Goal: Information Seeking & Learning: Check status

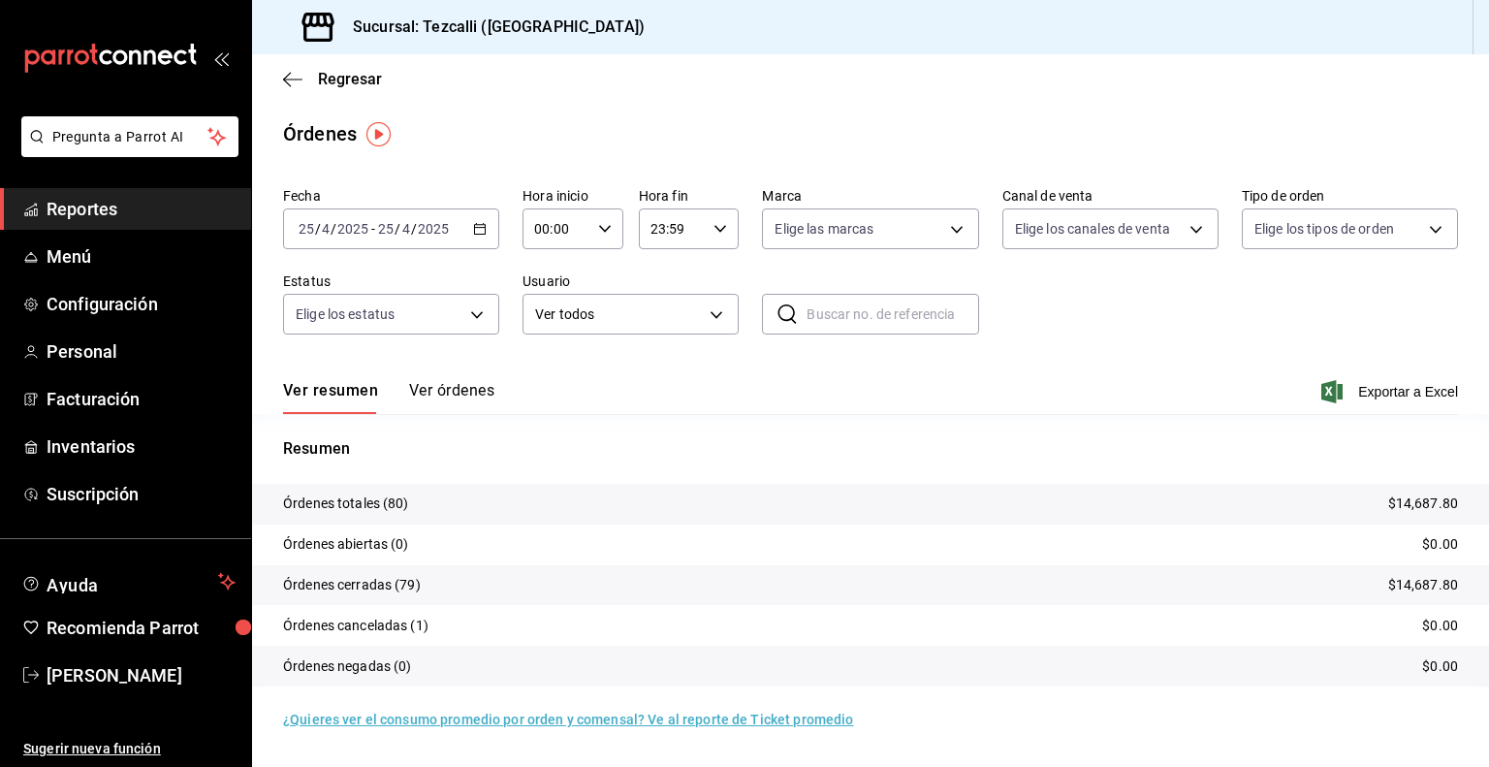
click at [336, 220] on div "[DATE] [DATE] - [DATE] [DATE]" at bounding box center [391, 228] width 216 height 41
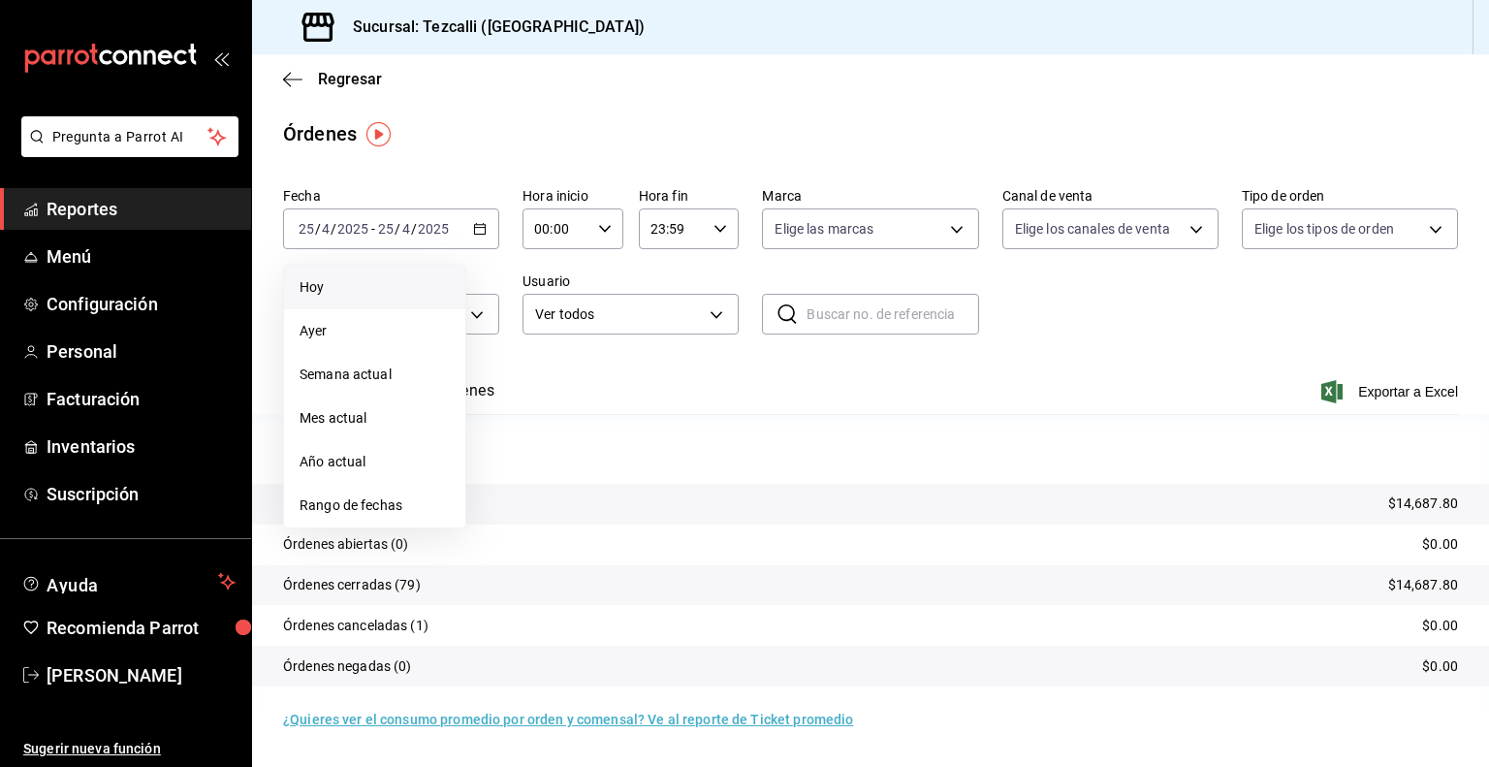
click at [337, 281] on span "Hoy" at bounding box center [375, 287] width 150 height 20
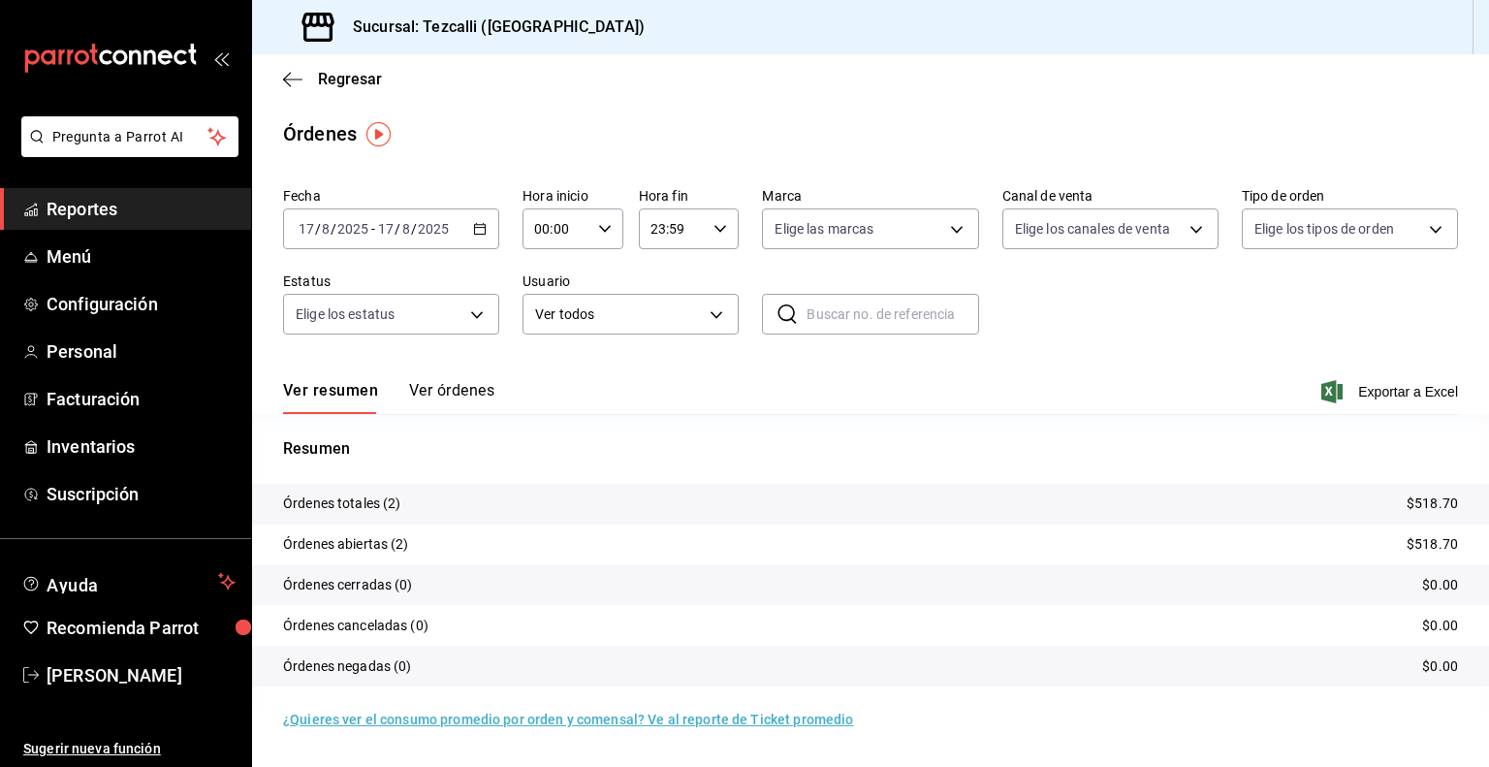
click at [472, 402] on button "Ver órdenes" at bounding box center [451, 397] width 85 height 33
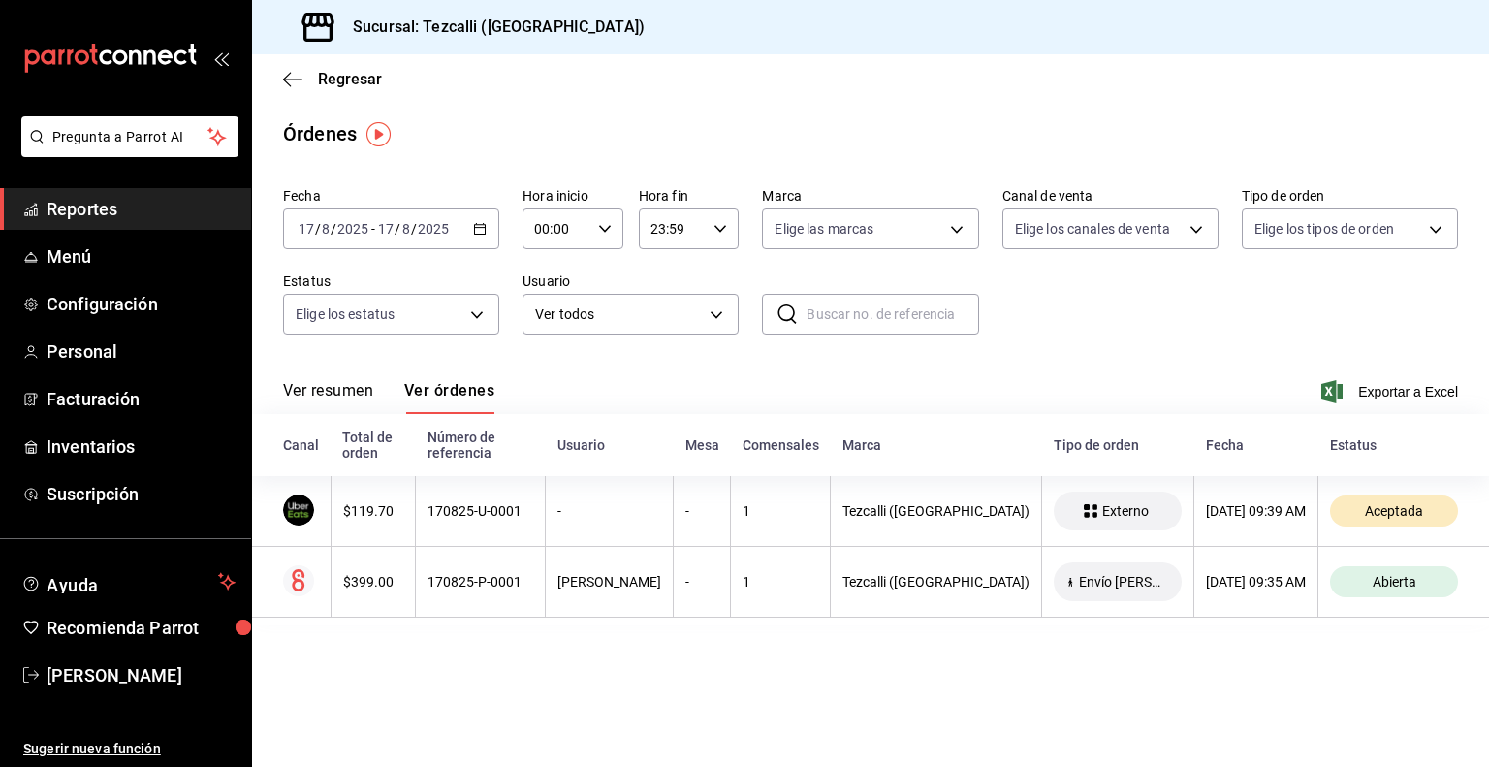
click at [330, 402] on button "Ver resumen" at bounding box center [328, 397] width 90 height 33
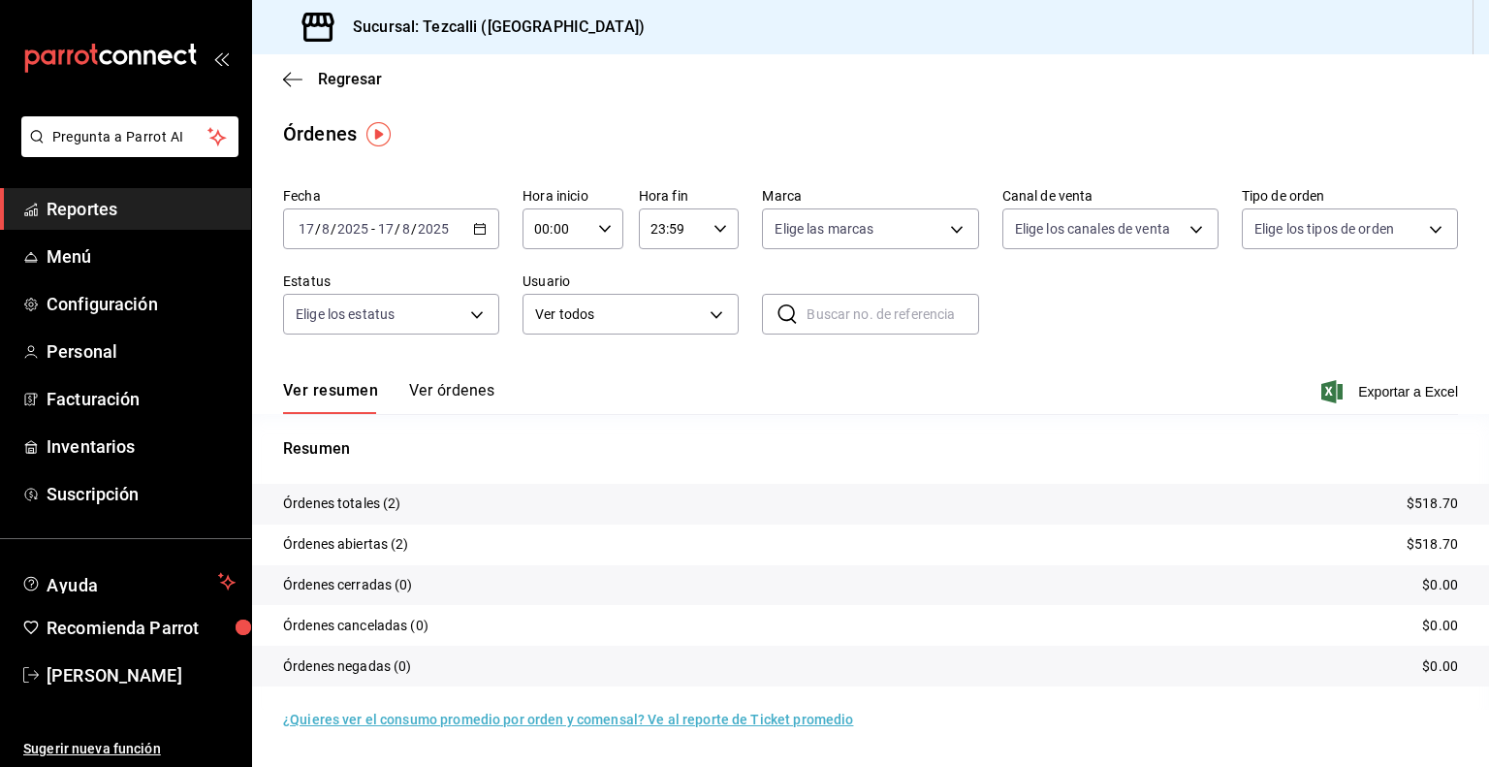
click at [330, 402] on div "Ver resumen Ver órdenes" at bounding box center [388, 397] width 211 height 33
click at [430, 381] on button "Ver órdenes" at bounding box center [451, 397] width 85 height 33
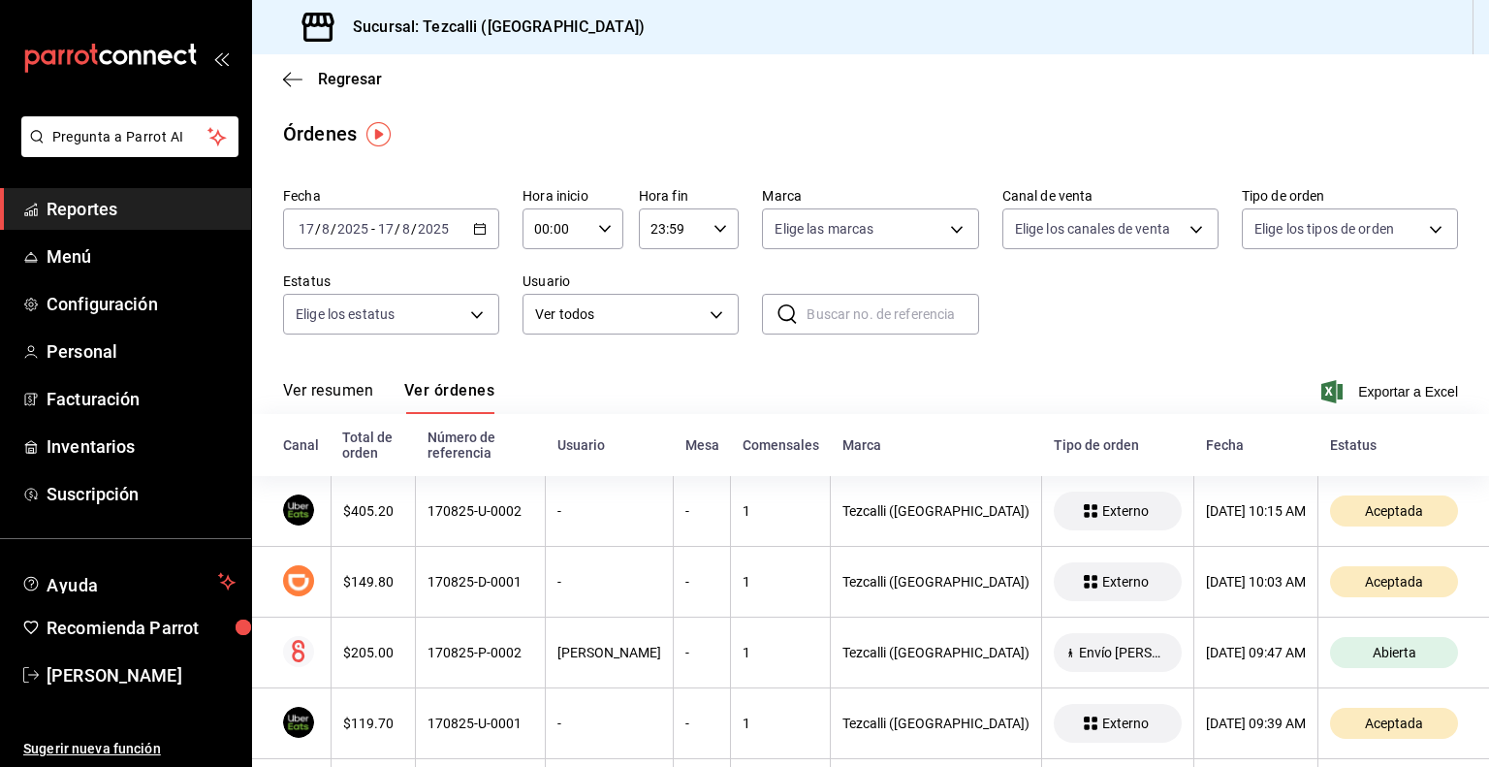
click at [357, 407] on button "Ver resumen" at bounding box center [328, 397] width 90 height 33
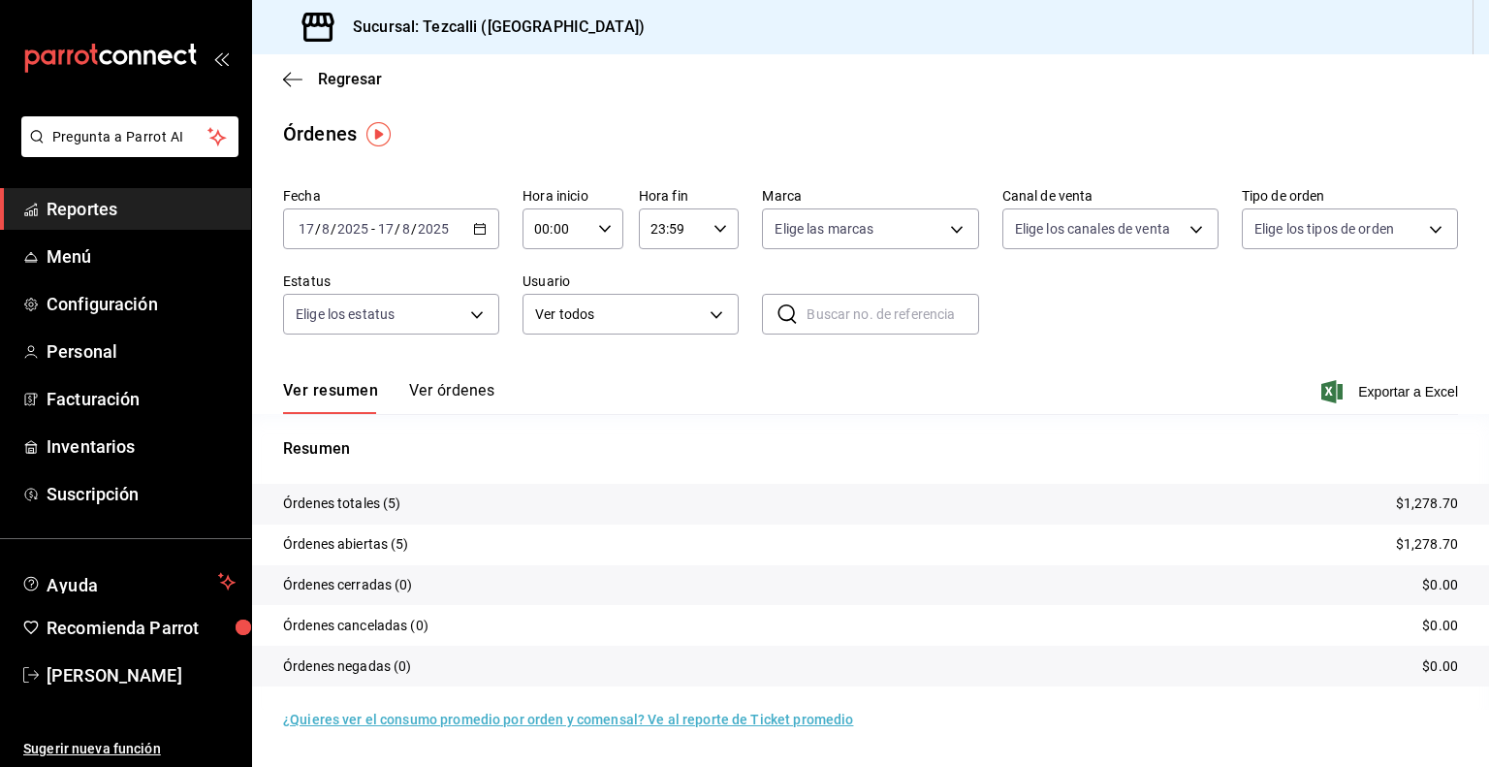
click at [472, 398] on button "Ver órdenes" at bounding box center [451, 397] width 85 height 33
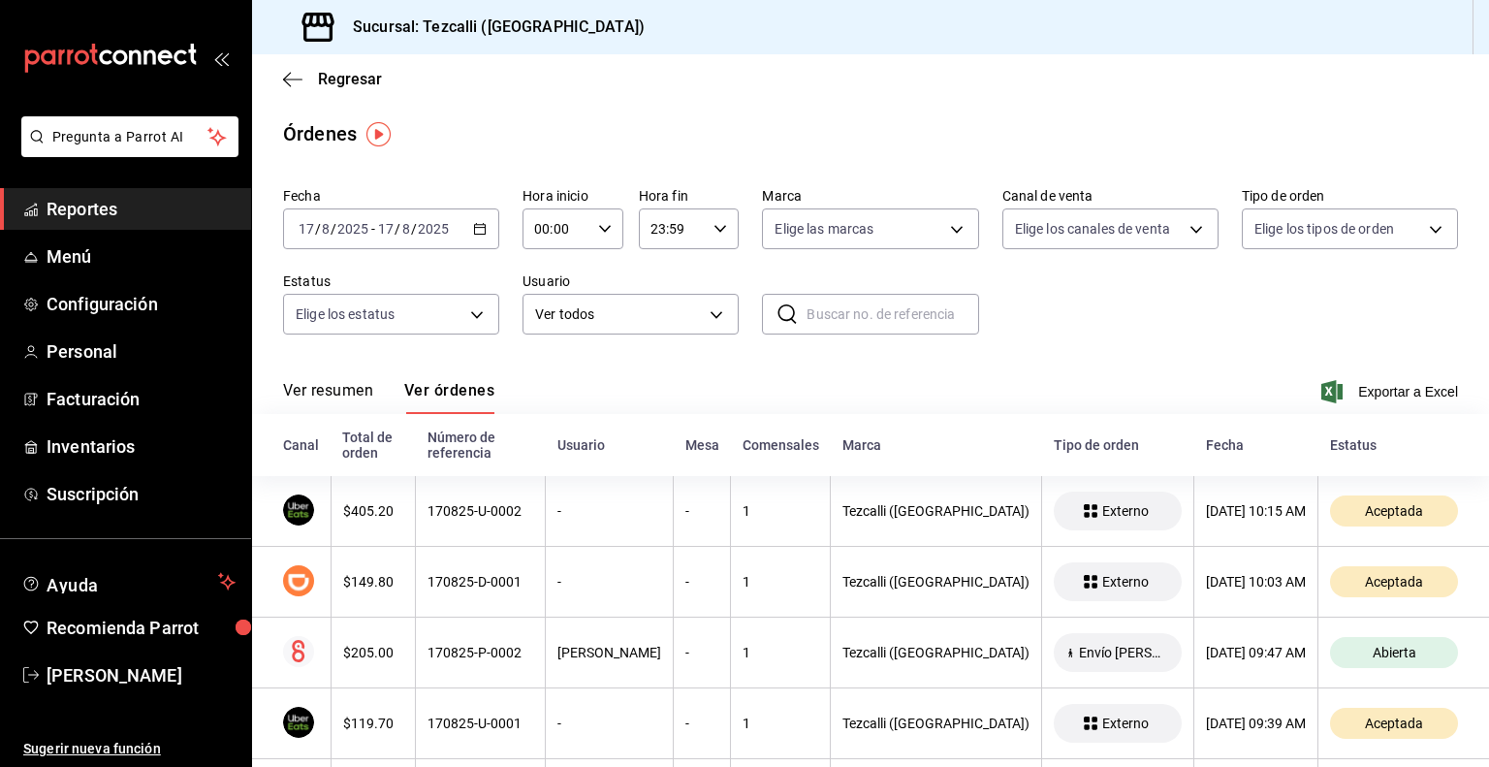
click at [345, 402] on button "Ver resumen" at bounding box center [328, 397] width 90 height 33
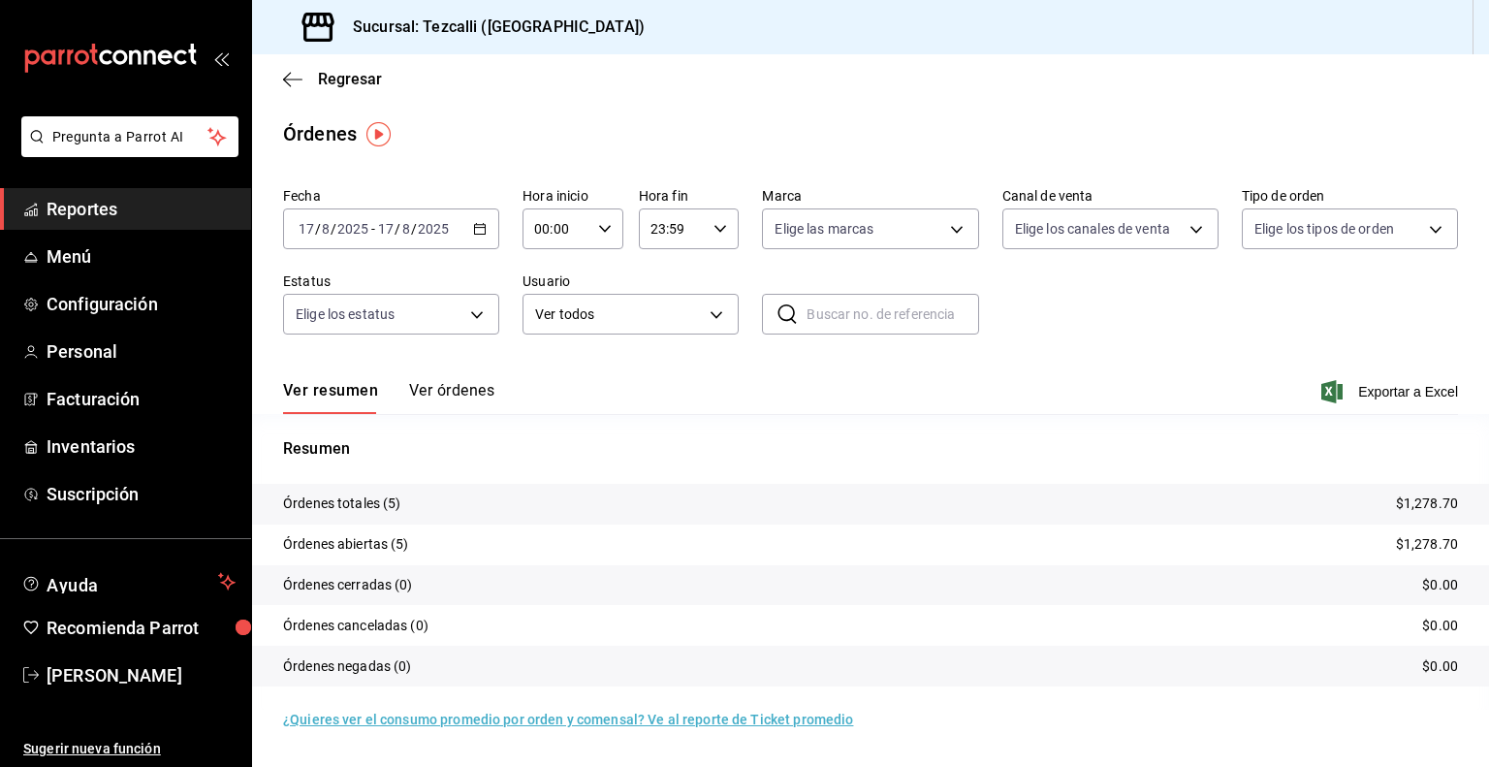
click at [144, 196] on span "Reportes" at bounding box center [141, 209] width 189 height 26
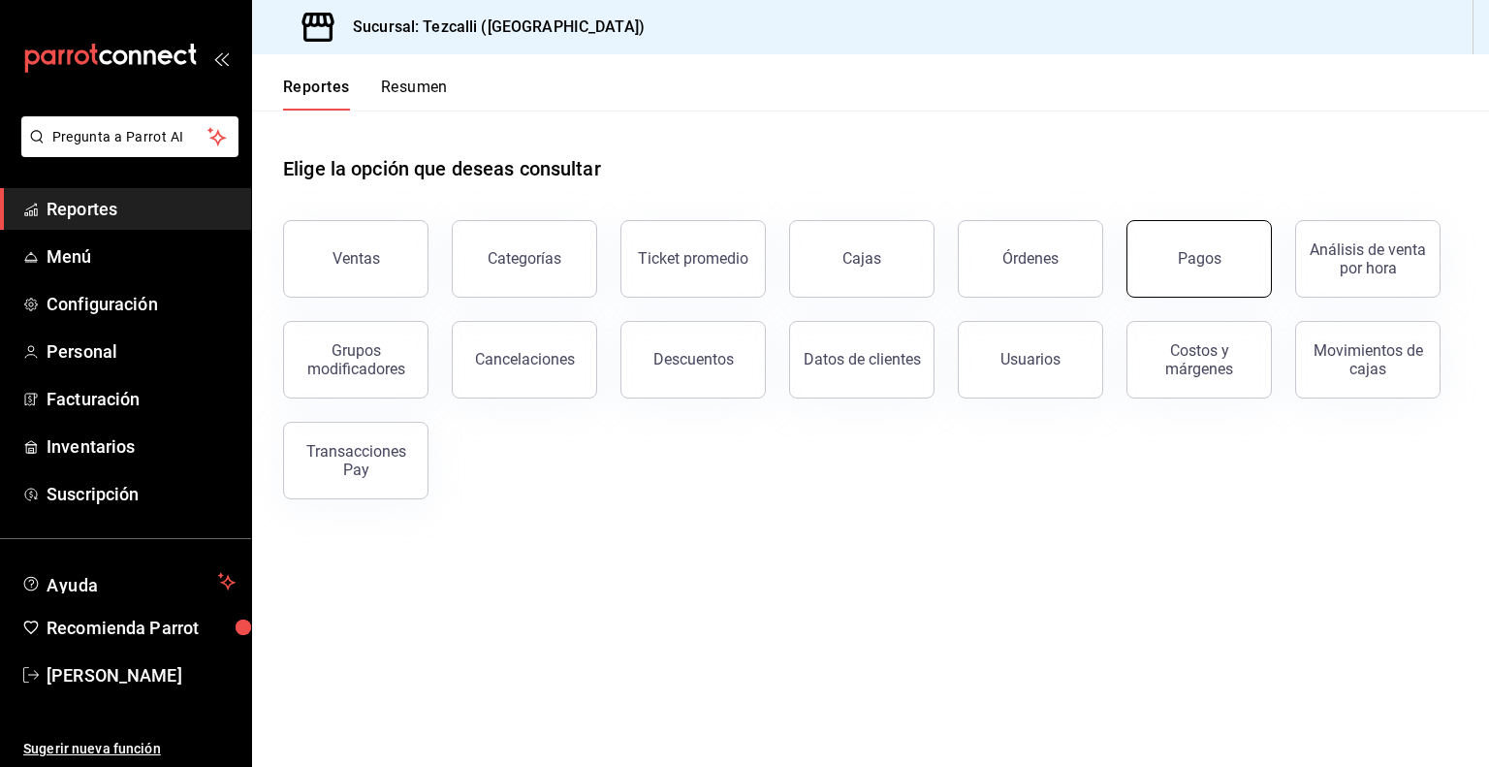
click at [1205, 288] on button "Pagos" at bounding box center [1198, 259] width 145 height 78
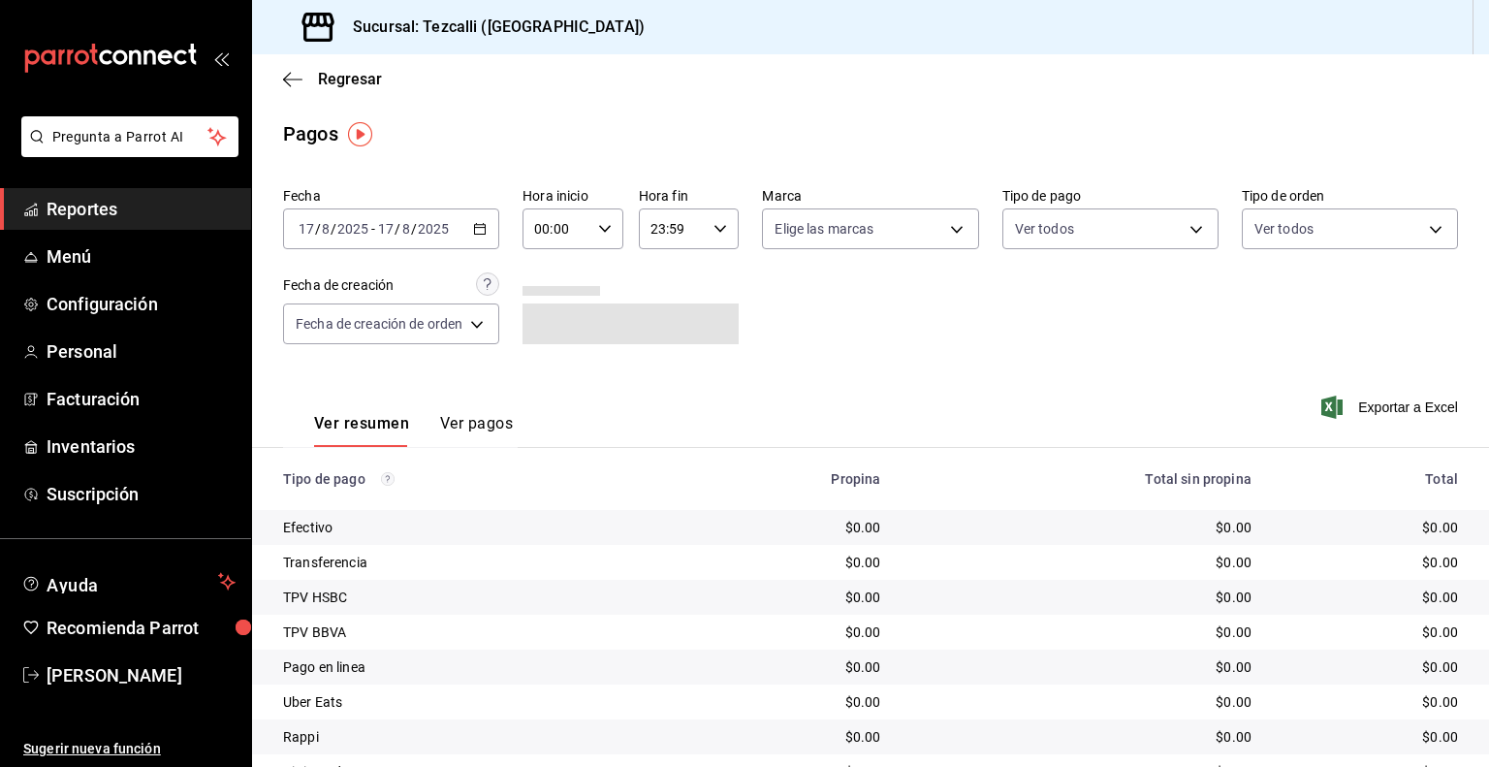
click at [367, 247] on div "[DATE] [DATE] - [DATE] [DATE]" at bounding box center [391, 228] width 216 height 41
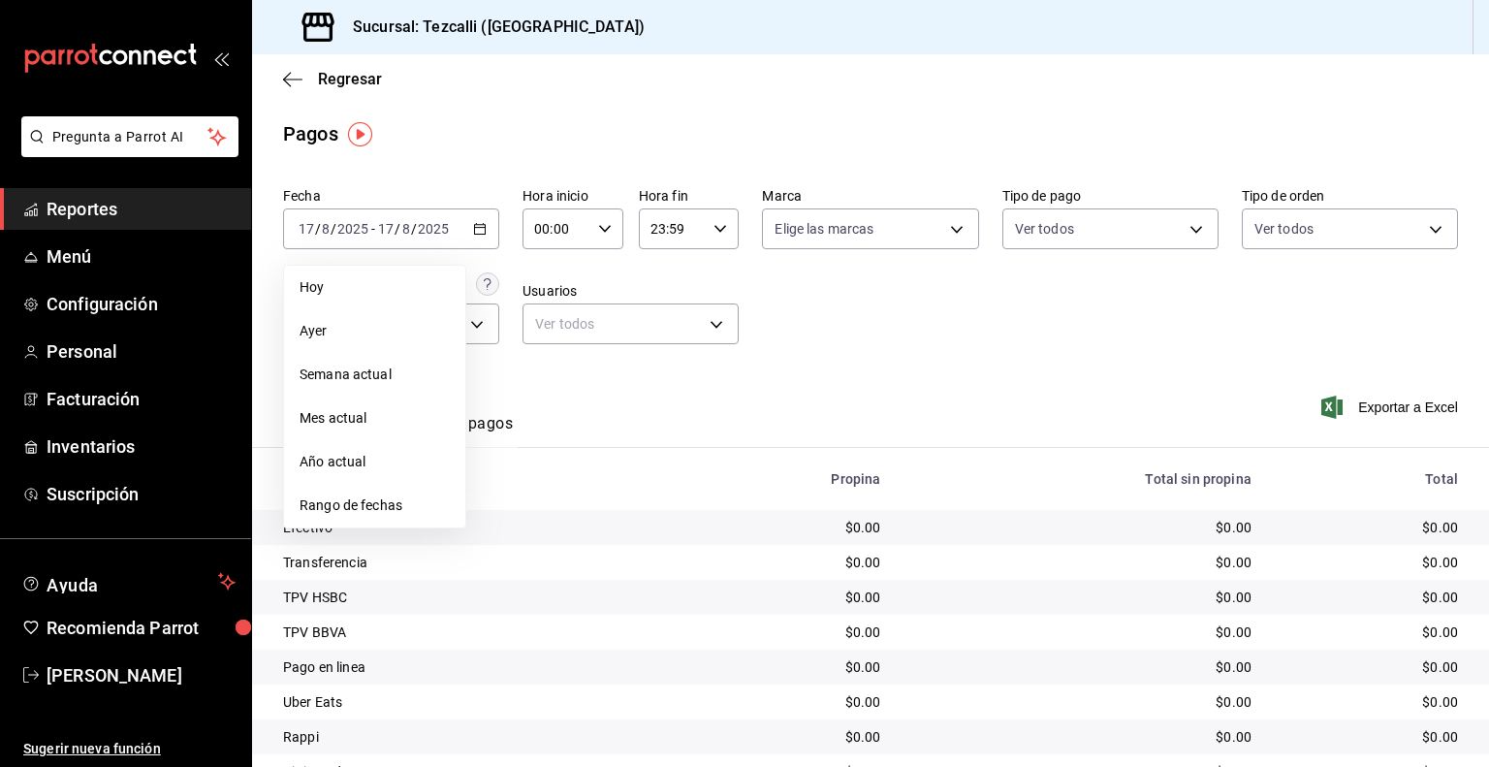
click at [368, 333] on span "Ayer" at bounding box center [375, 331] width 150 height 20
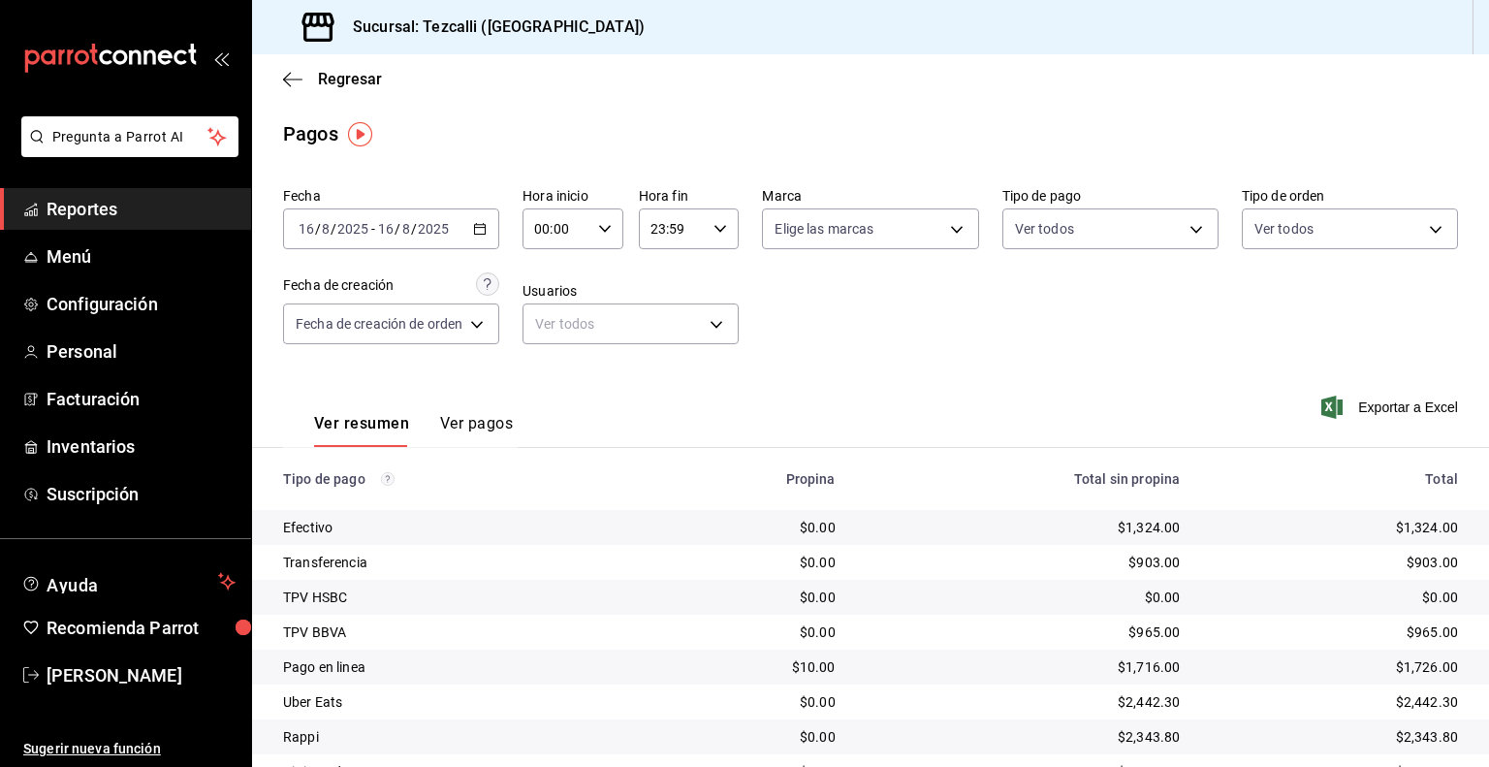
click at [1084, 415] on div "Ver resumen Ver pagos Exportar a Excel" at bounding box center [870, 418] width 1237 height 103
click at [173, 221] on span "Reportes" at bounding box center [141, 209] width 189 height 26
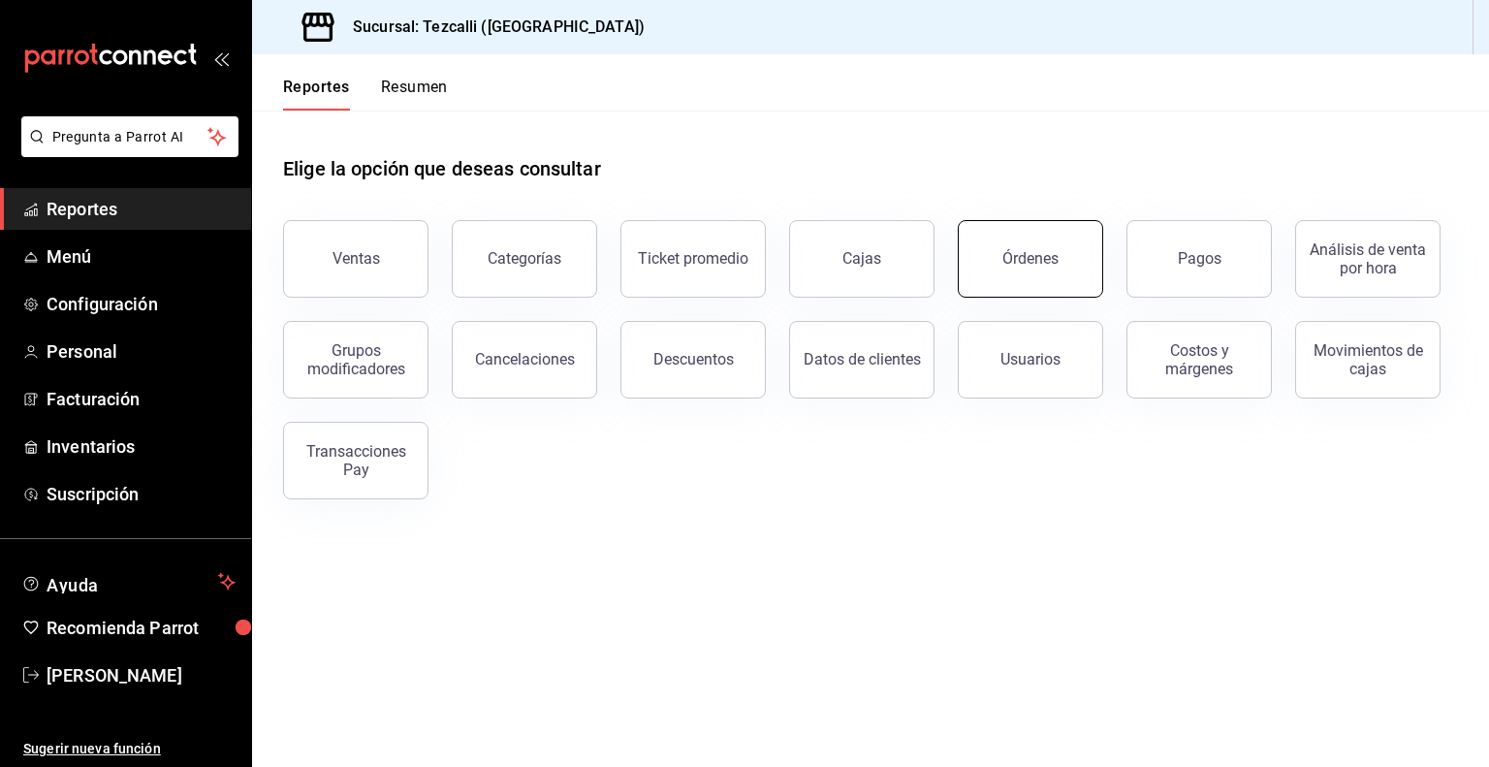
click at [1018, 255] on div "Órdenes" at bounding box center [1030, 258] width 56 height 18
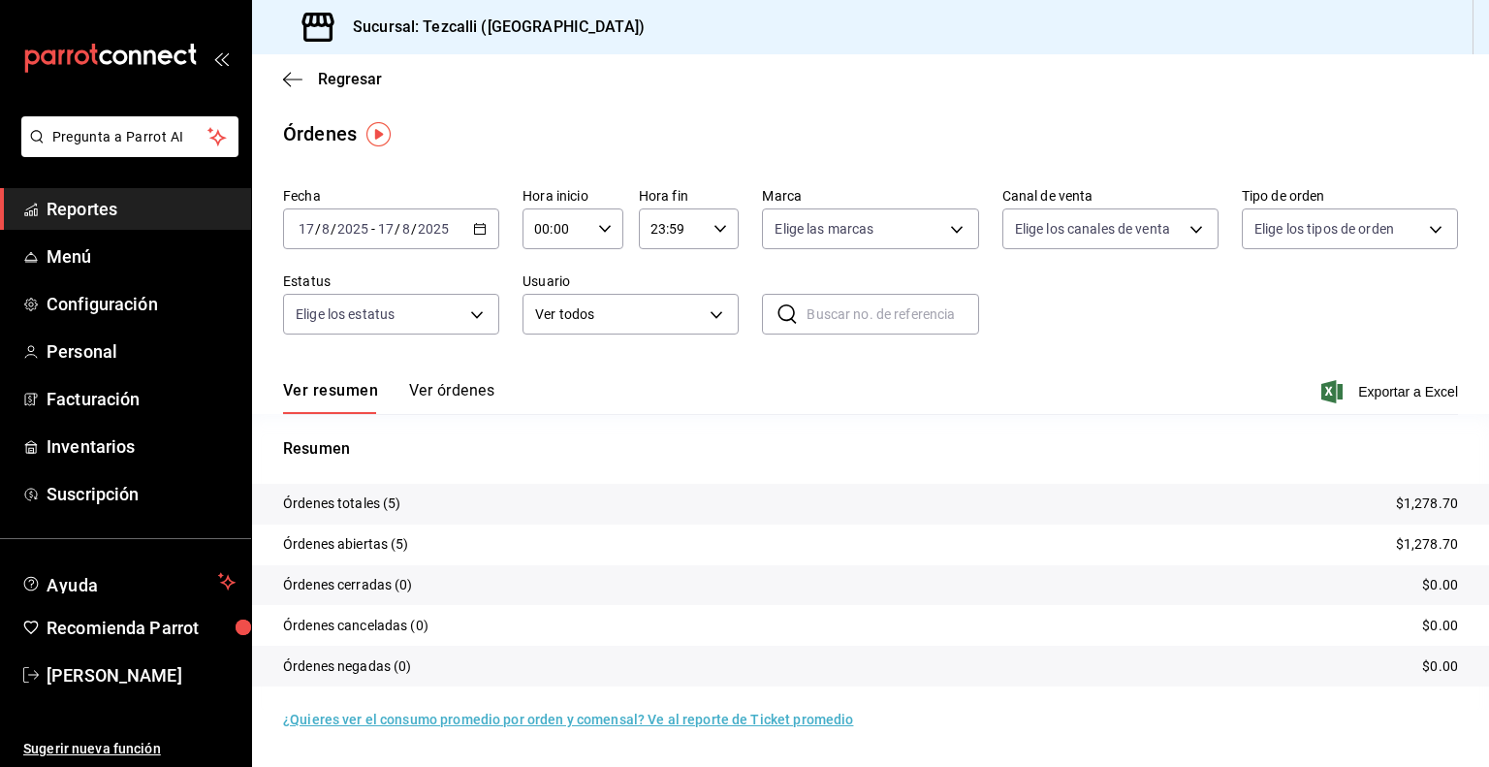
click at [204, 201] on span "Reportes" at bounding box center [141, 209] width 189 height 26
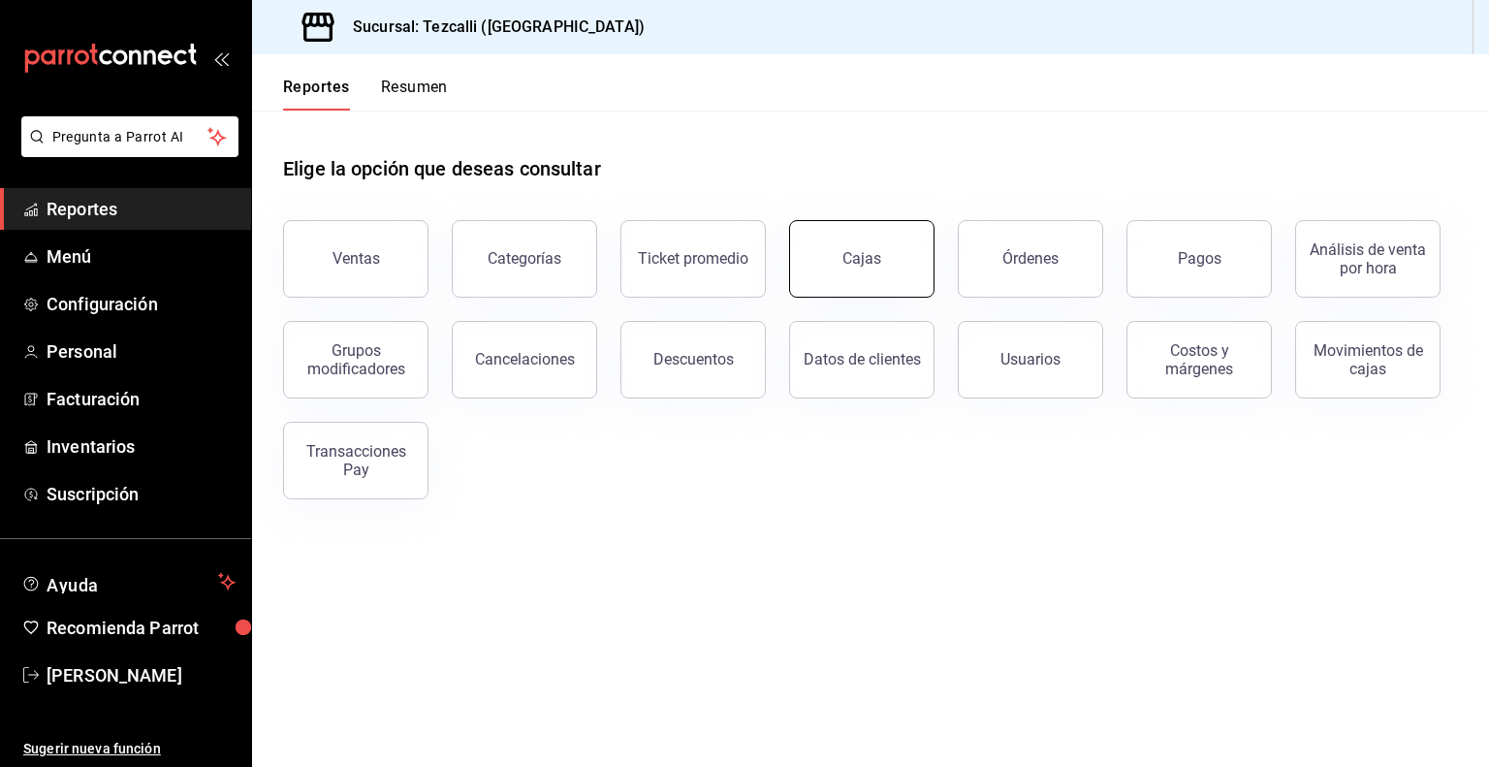
click at [917, 275] on button "Cajas" at bounding box center [861, 259] width 145 height 78
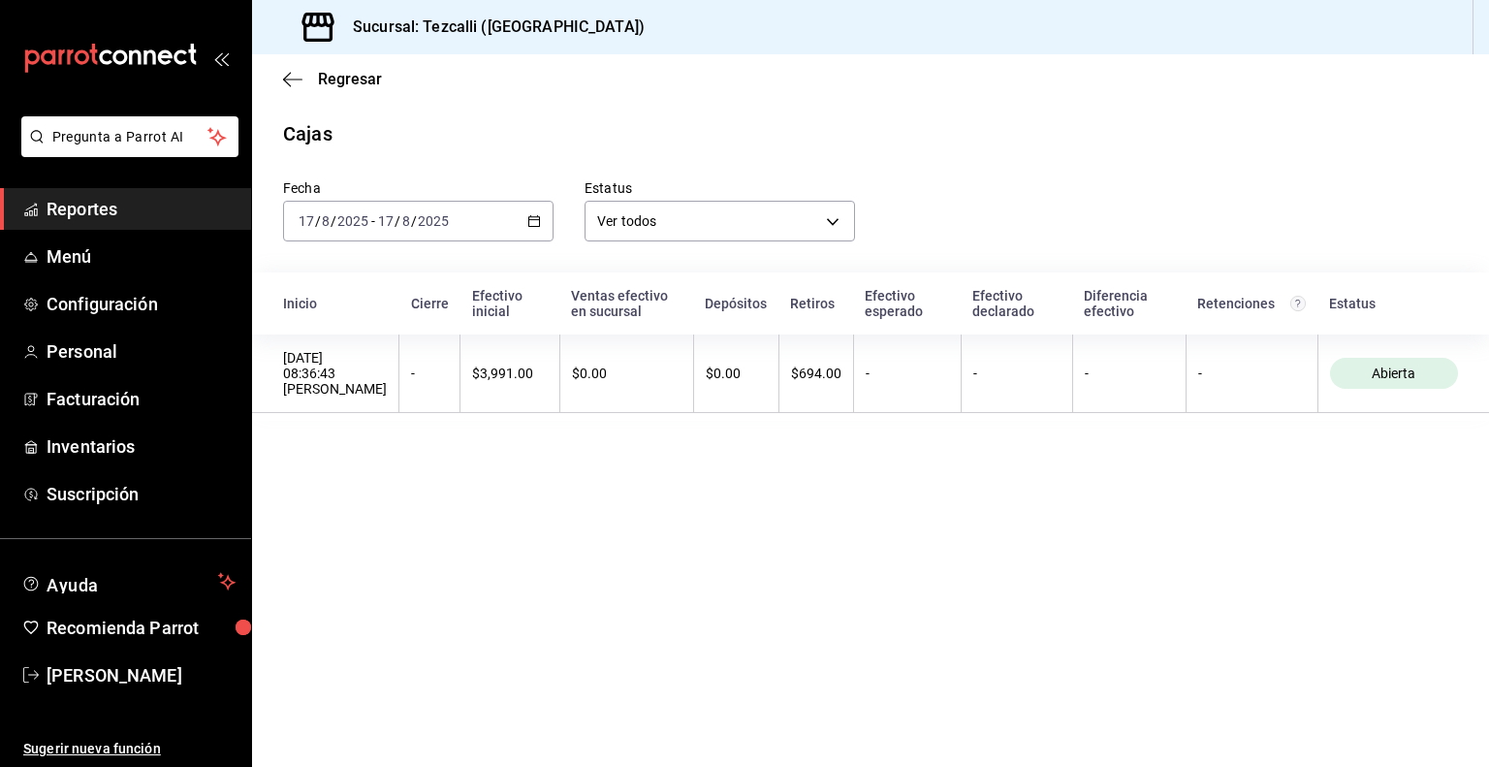
click at [454, 219] on div "[DATE] [DATE] - [DATE] [DATE]" at bounding box center [418, 221] width 270 height 41
click at [409, 314] on span "Ayer" at bounding box center [375, 323] width 150 height 20
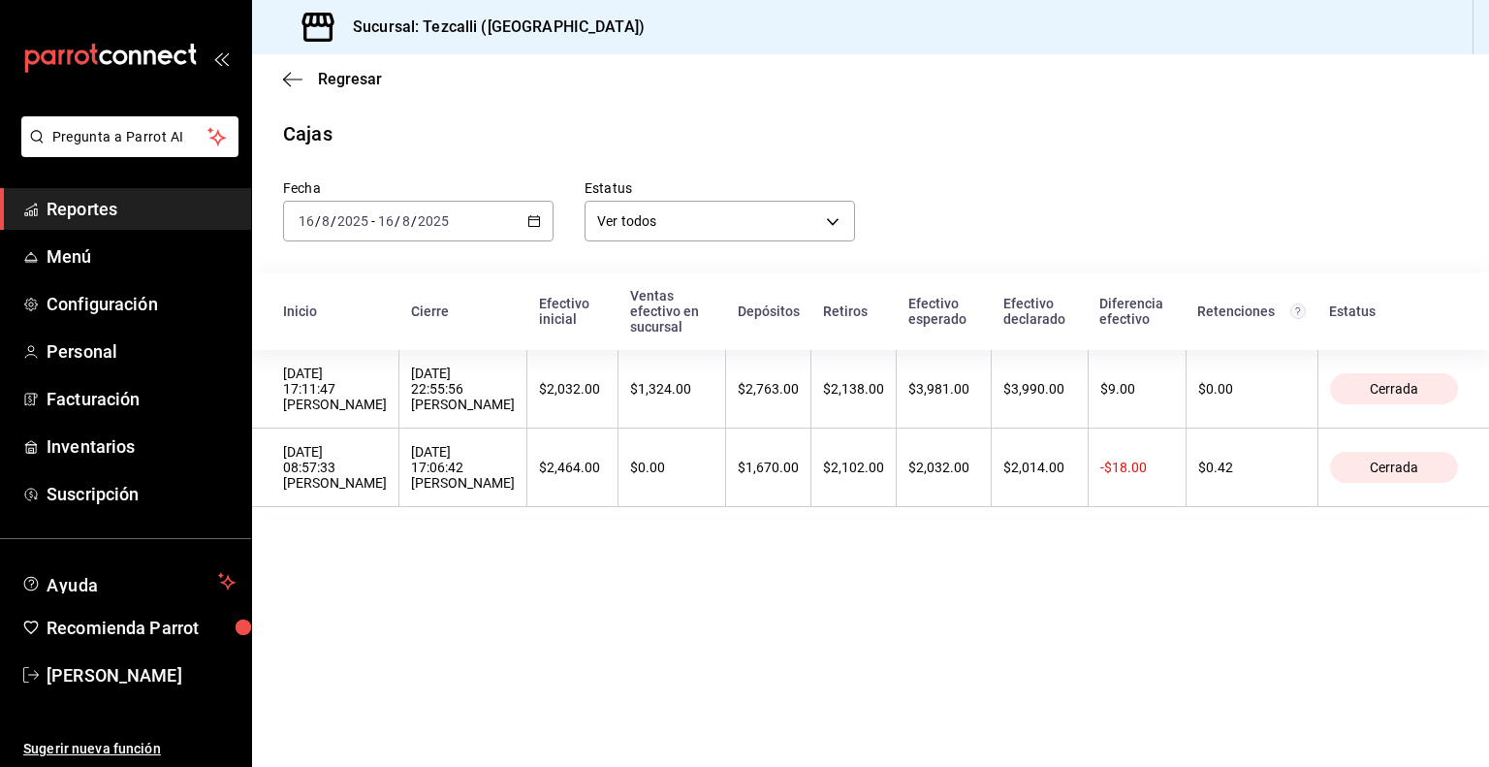
click at [634, 384] on div "$1,324.00" at bounding box center [671, 389] width 83 height 16
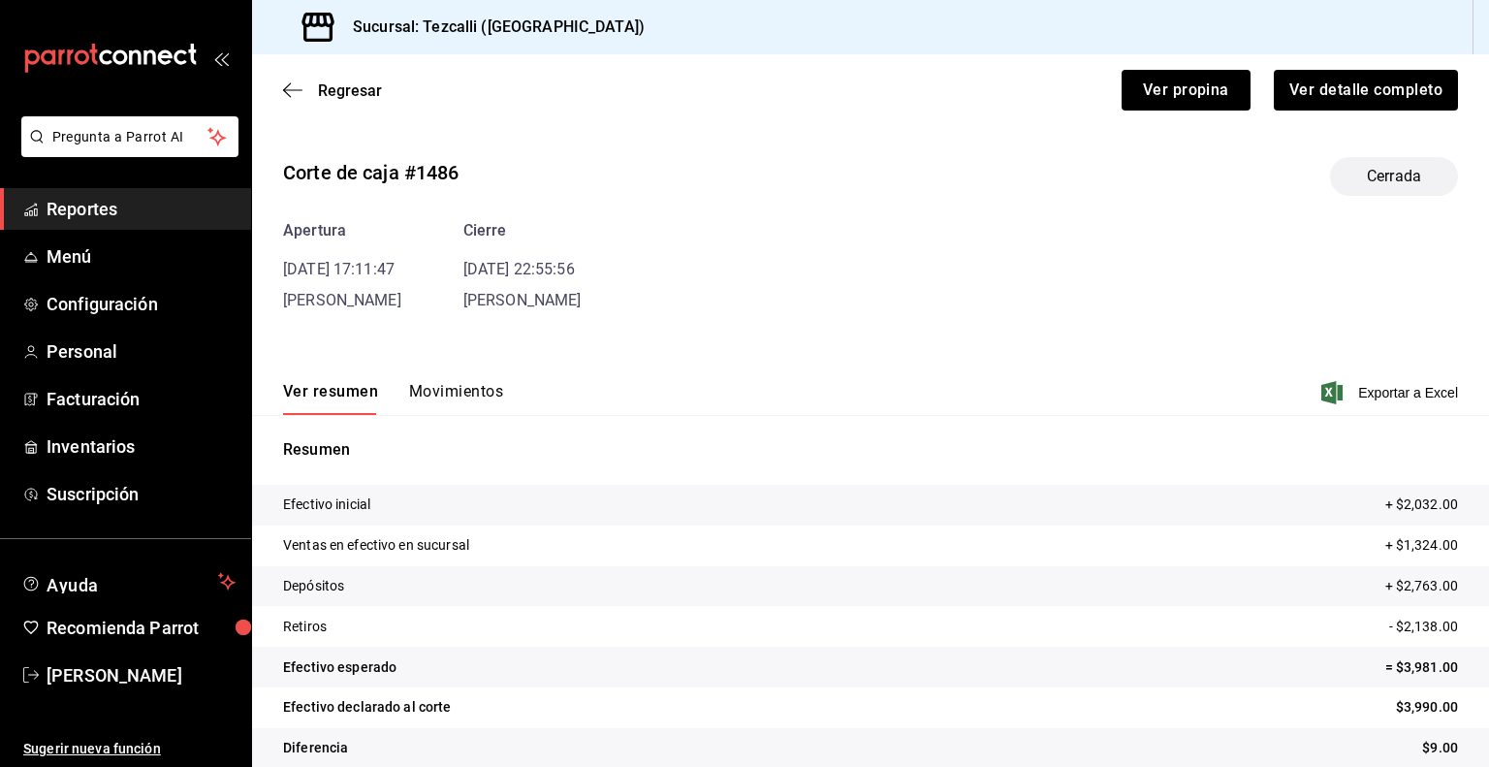
click at [439, 387] on button "Movimientos" at bounding box center [456, 398] width 94 height 33
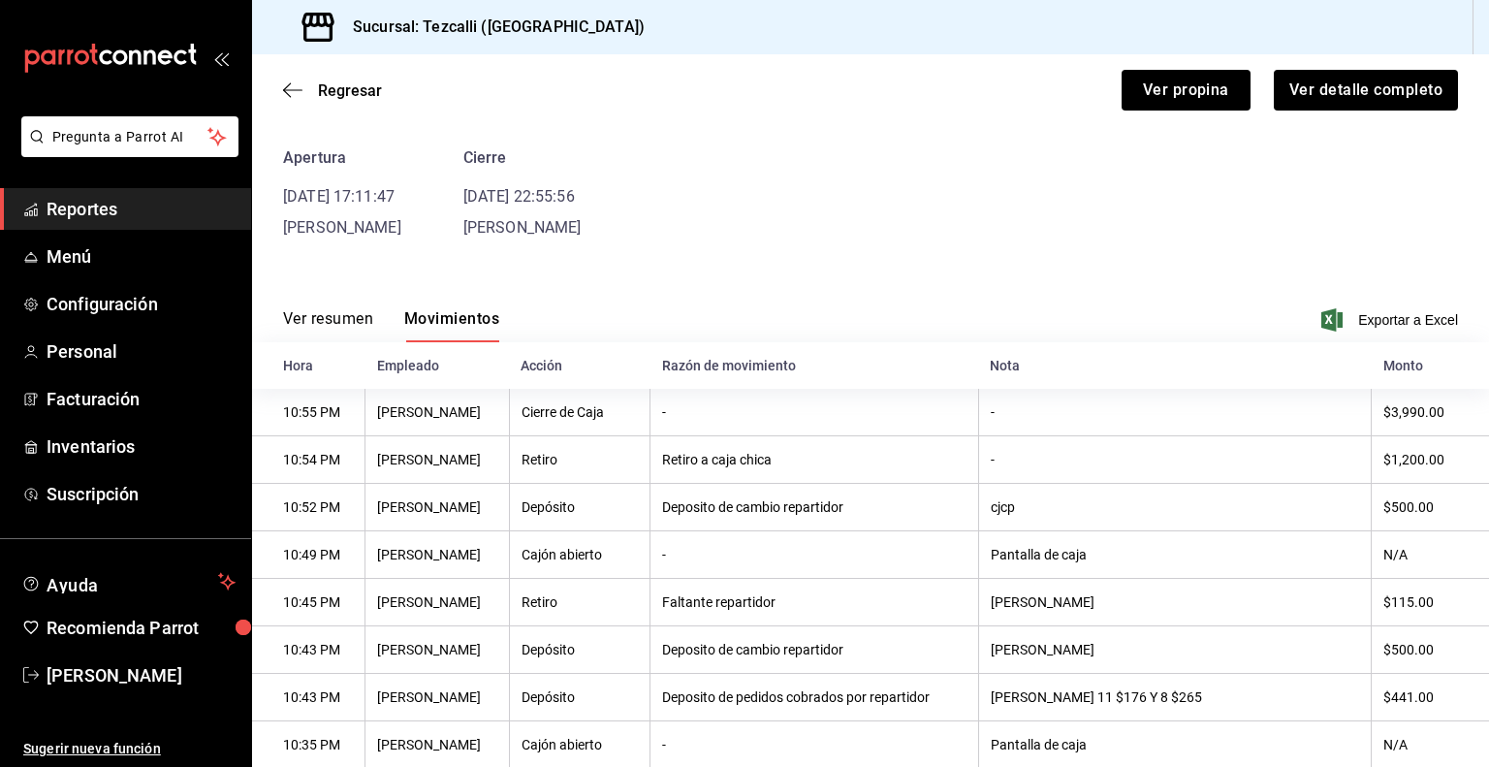
scroll to position [70, 0]
click at [312, 85] on span "Regresar" at bounding box center [332, 90] width 99 height 18
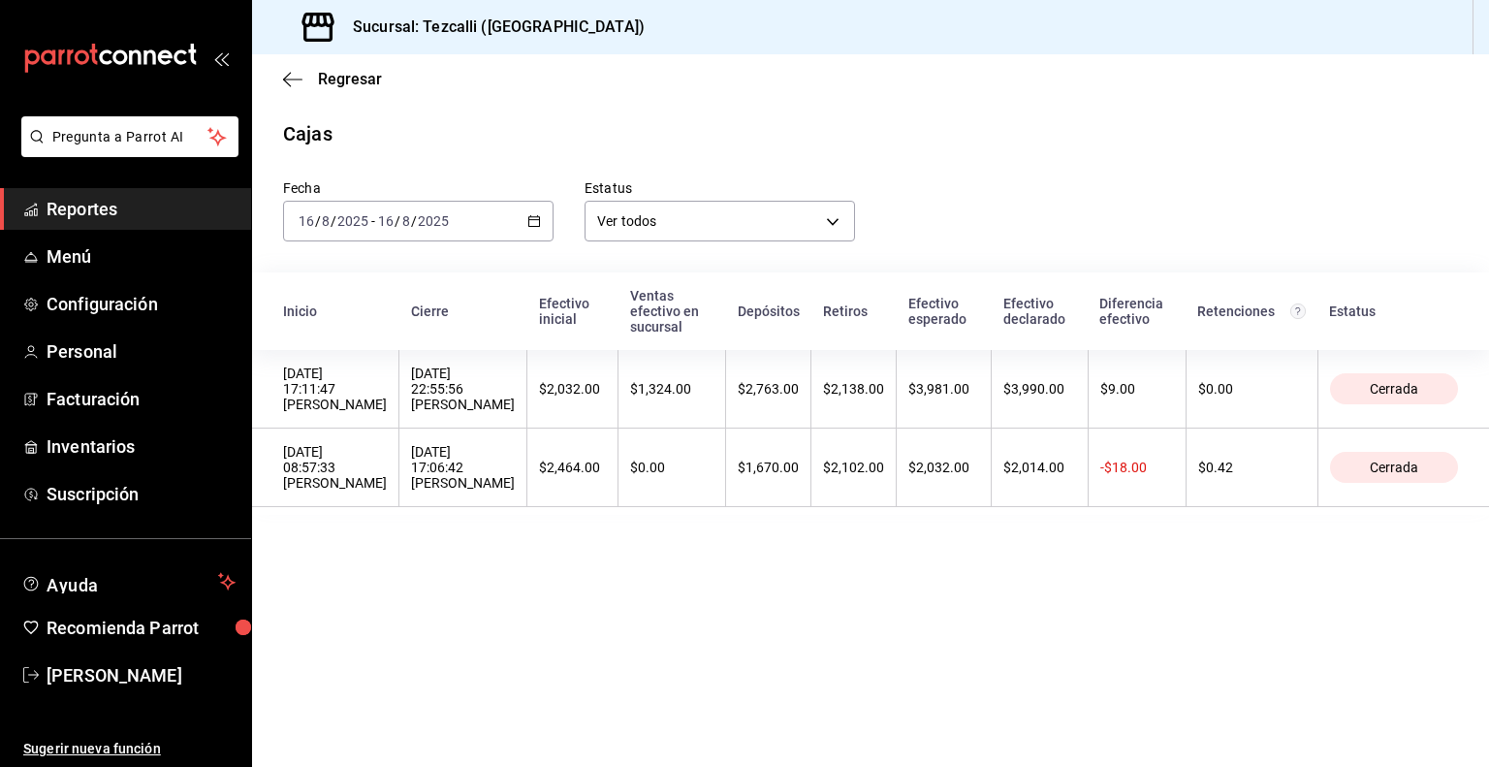
click at [467, 222] on div "[DATE] [DATE] - [DATE] [DATE]" at bounding box center [418, 221] width 270 height 41
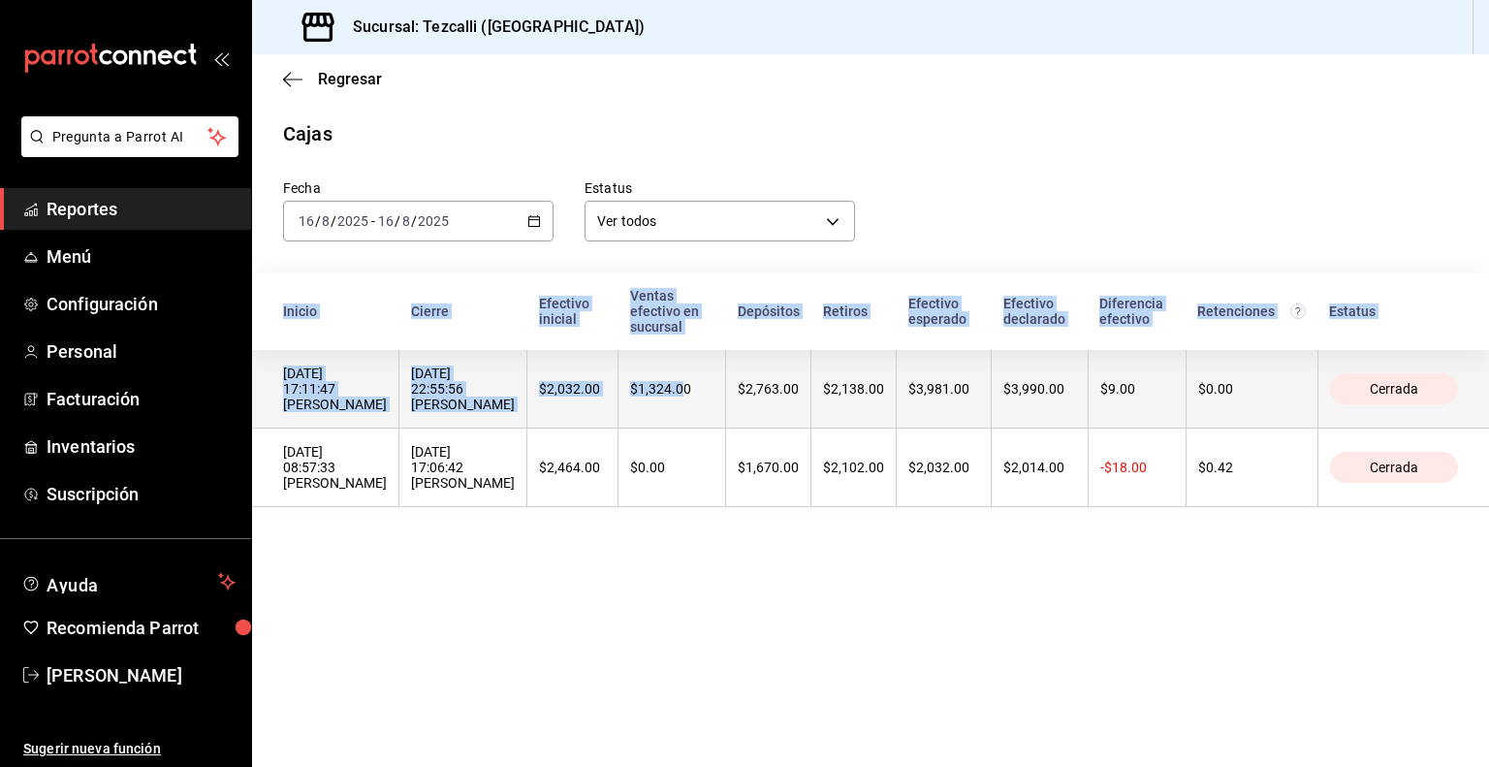
drag, startPoint x: 637, startPoint y: 586, endPoint x: 678, endPoint y: 385, distance: 205.7
click at [678, 385] on main "Regresar Cajas Fecha [DATE] [DATE] - [DATE] [DATE] Estatus Ver todos ALL Inicio…" at bounding box center [870, 410] width 1237 height 712
click at [678, 385] on div "$1,324.00" at bounding box center [671, 389] width 83 height 16
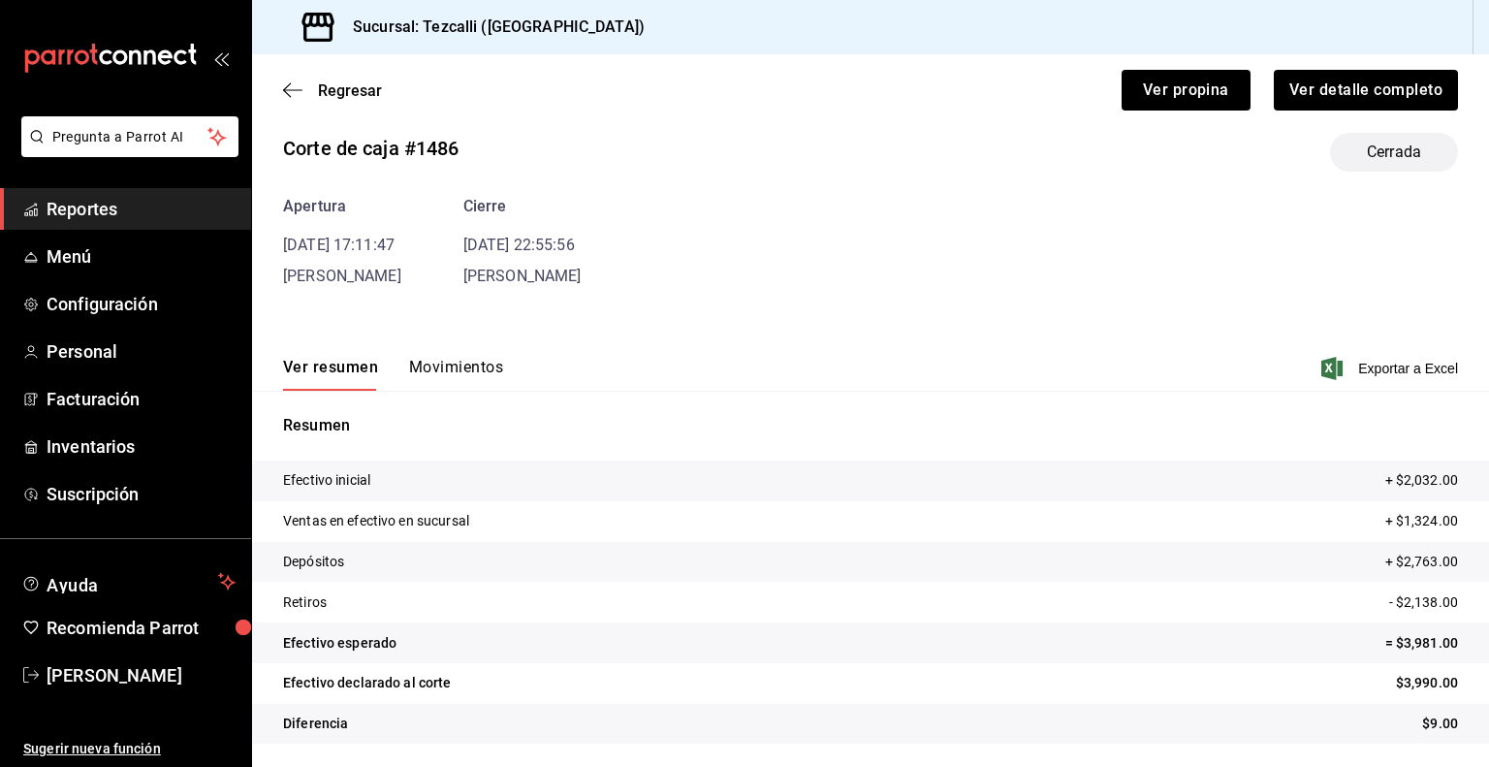
scroll to position [23, 0]
drag, startPoint x: 425, startPoint y: 394, endPoint x: 445, endPoint y: 377, distance: 26.8
click at [445, 377] on div "Corte de caja #1486 Cerrada Apertura [DATE] 17:11:47 [PERSON_NAME] [DATE] 22:55…" at bounding box center [870, 442] width 1237 height 649
click at [445, 377] on button "Movimientos" at bounding box center [456, 375] width 94 height 33
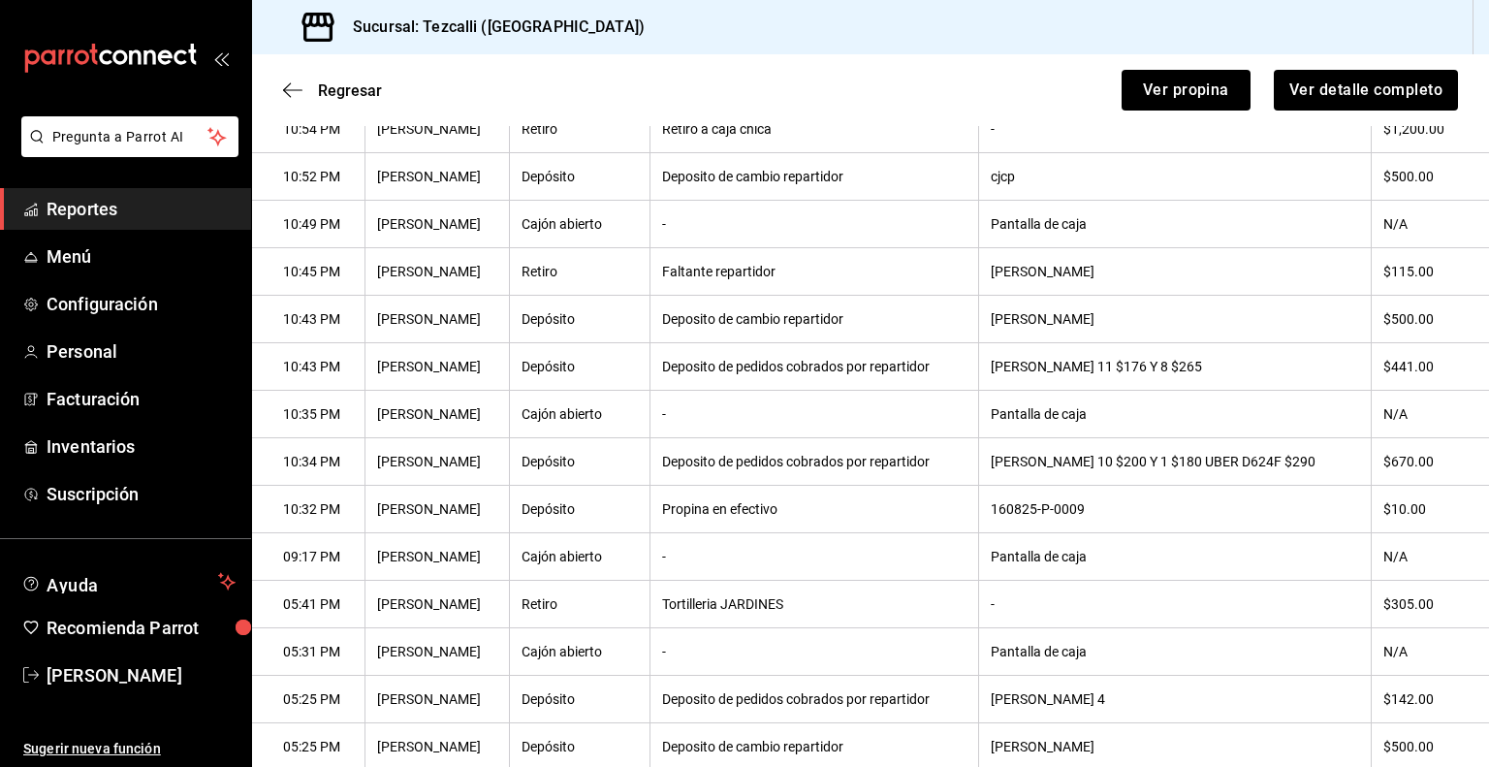
scroll to position [0, 0]
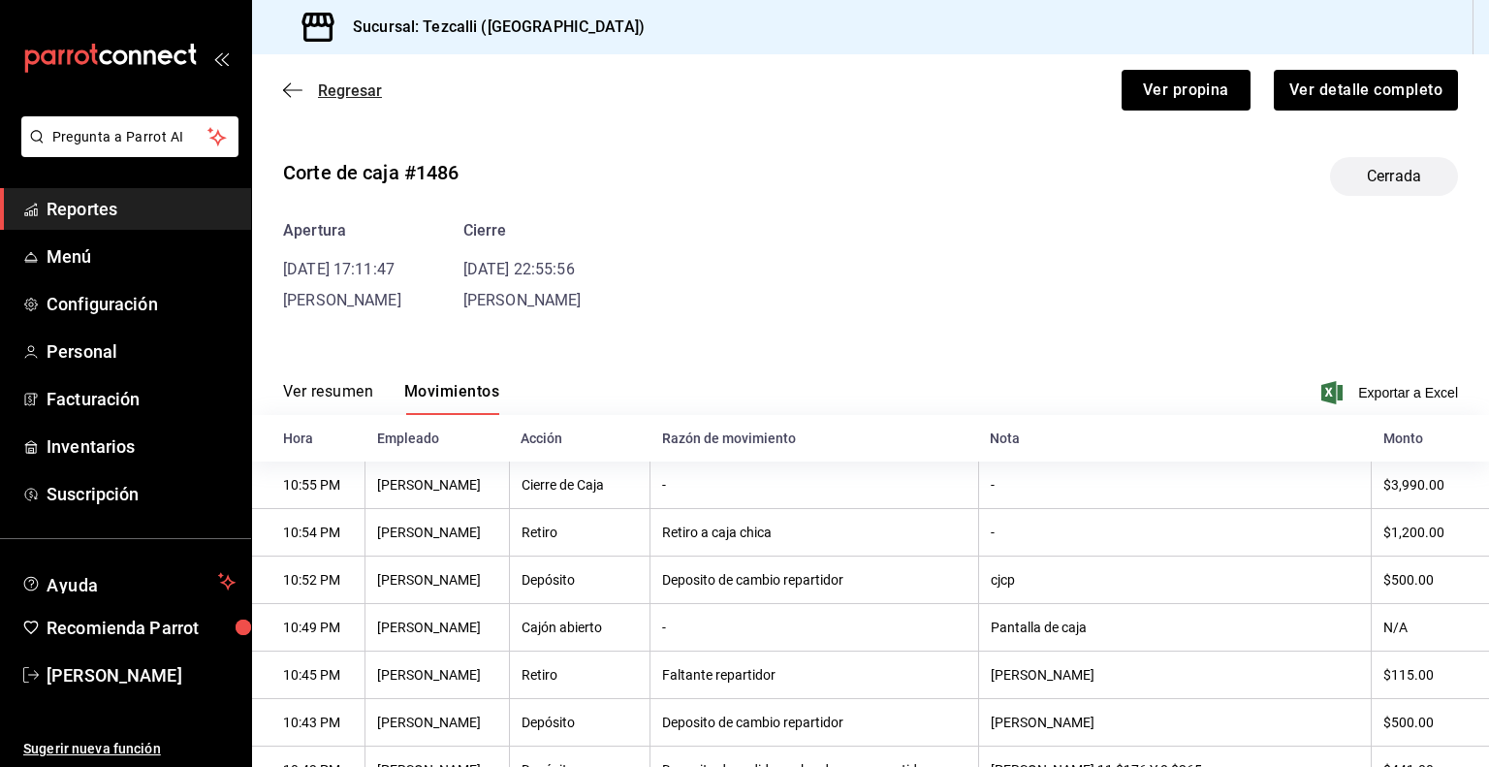
click at [327, 92] on span "Regresar" at bounding box center [350, 90] width 64 height 18
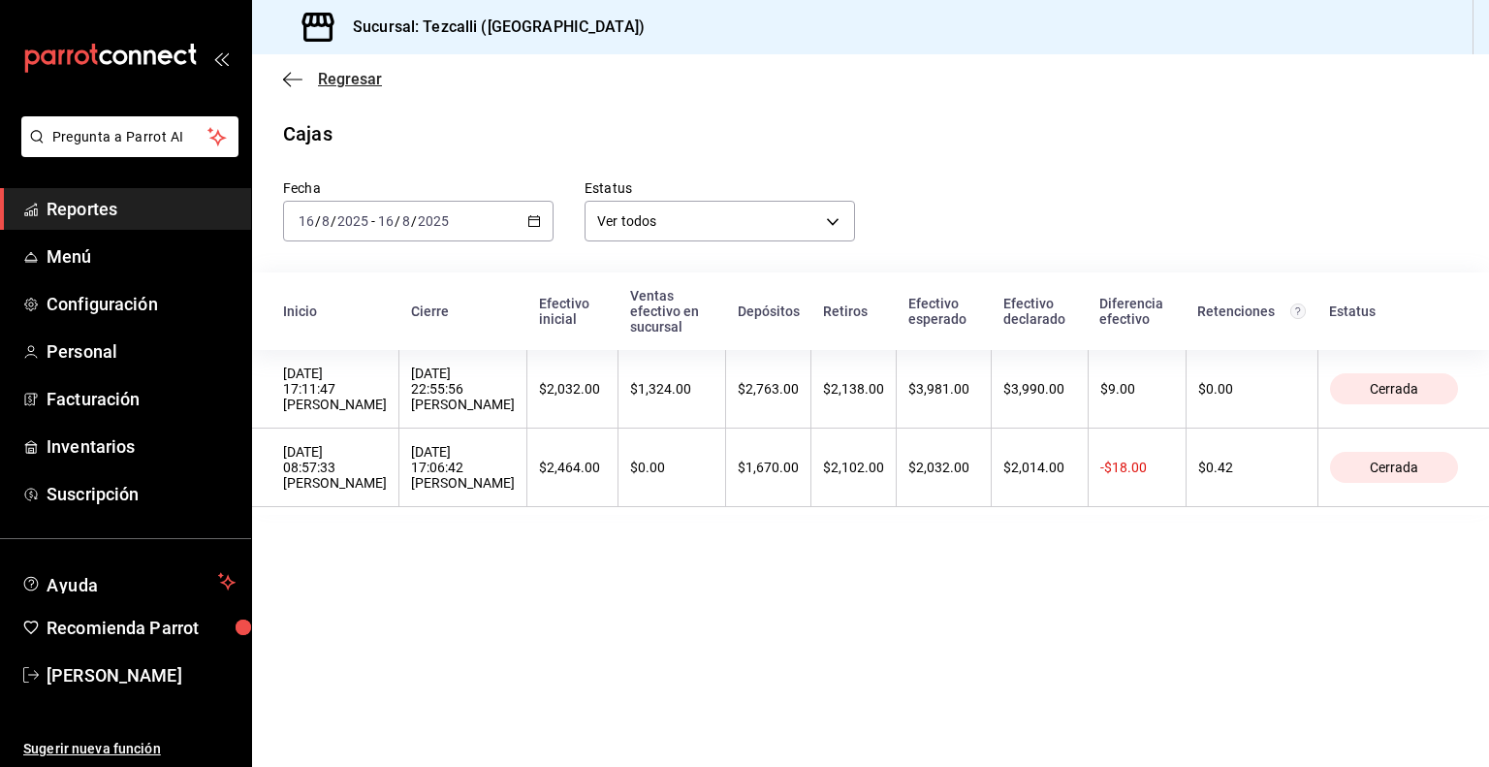
click at [336, 70] on span "Regresar" at bounding box center [350, 79] width 64 height 18
